Goal: Transaction & Acquisition: Purchase product/service

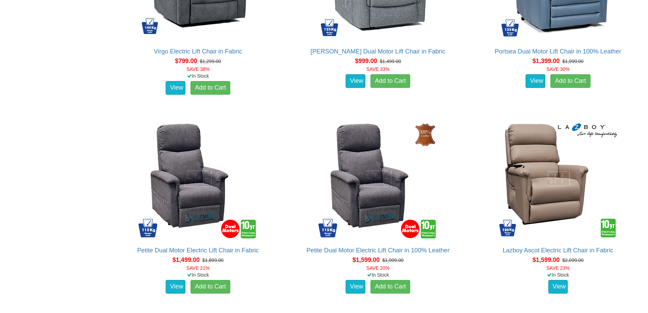
scroll to position [565, 0]
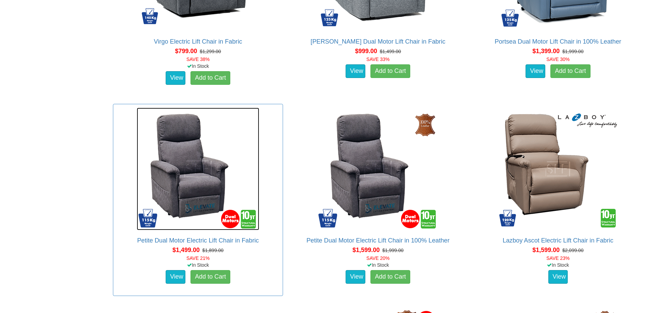
click at [187, 164] on img at bounding box center [198, 169] width 123 height 123
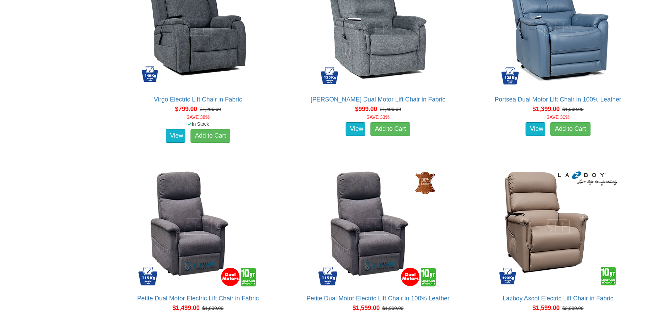
scroll to position [492, 0]
